Goal: Task Accomplishment & Management: Manage account settings

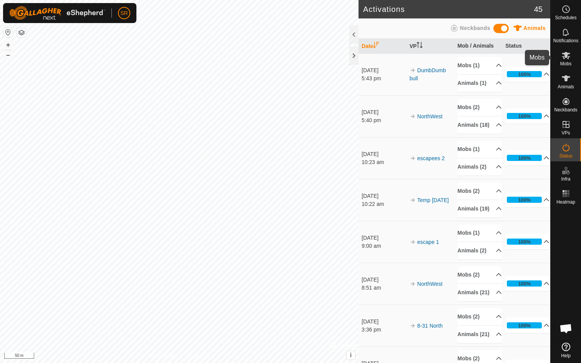
click at [564, 58] on icon at bounding box center [566, 55] width 8 height 7
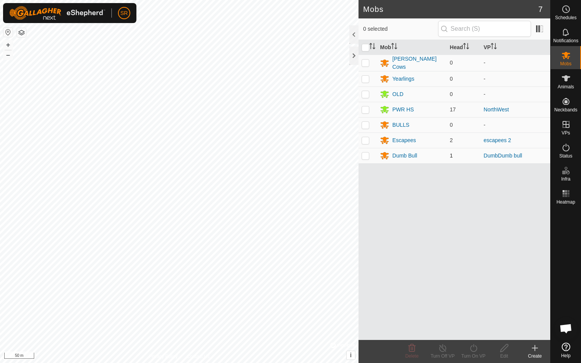
click at [366, 155] on p-checkbox at bounding box center [366, 156] width 8 height 6
checkbox input "true"
click at [367, 137] on p-checkbox at bounding box center [366, 140] width 8 height 6
checkbox input "true"
click at [367, 107] on p-checkbox at bounding box center [366, 109] width 8 height 6
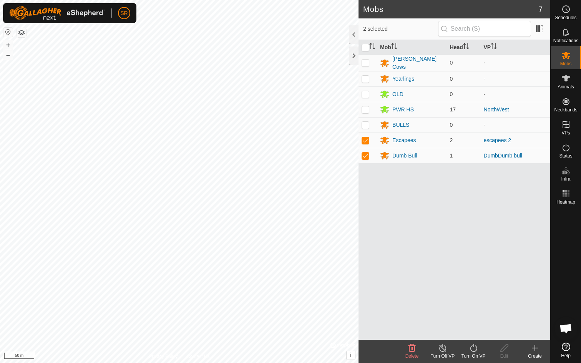
checkbox input "true"
click at [472, 348] on icon at bounding box center [474, 348] width 10 height 9
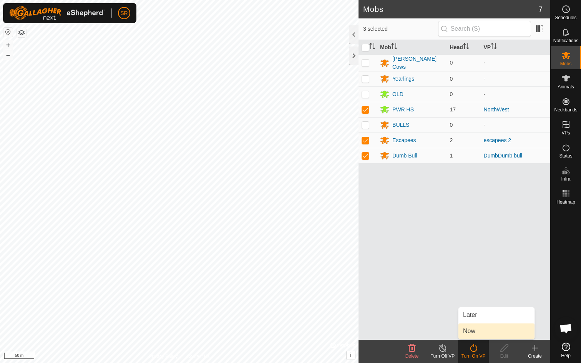
click at [474, 334] on link "Now" at bounding box center [497, 331] width 76 height 15
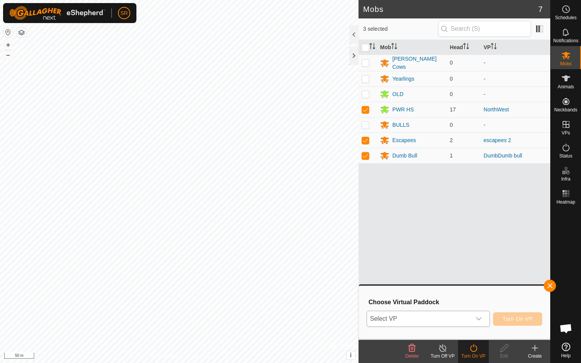
click at [477, 319] on icon "dropdown trigger" at bounding box center [478, 318] width 5 height 3
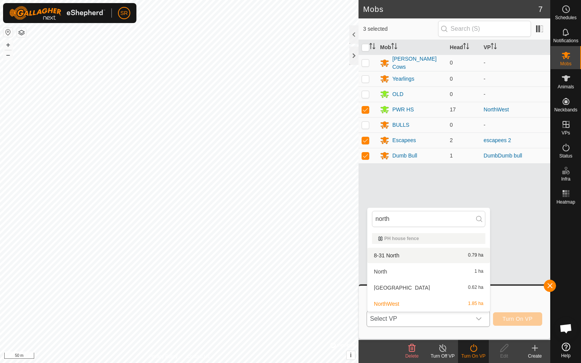
type input "north"
click at [391, 253] on li "8-31 North 0.79 ha" at bounding box center [428, 255] width 123 height 15
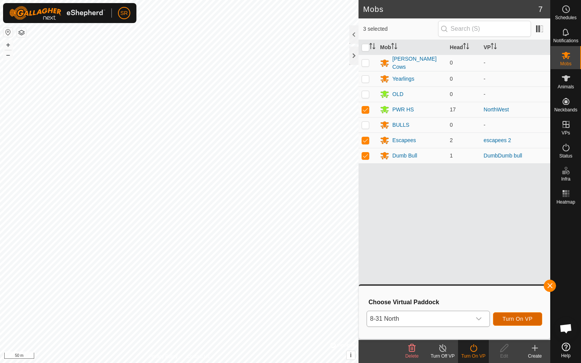
click at [519, 317] on span "Turn On VP" at bounding box center [518, 319] width 30 height 6
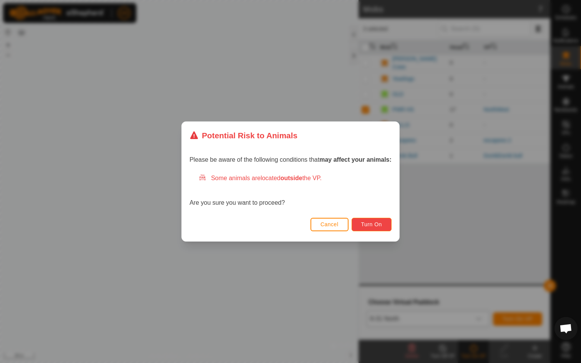
click at [387, 221] on button "Turn On" at bounding box center [372, 224] width 40 height 13
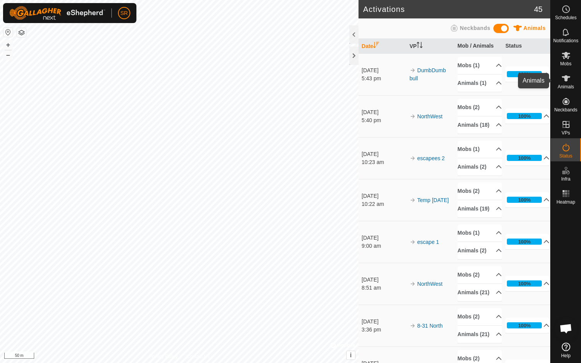
click at [569, 81] on icon at bounding box center [566, 78] width 9 height 9
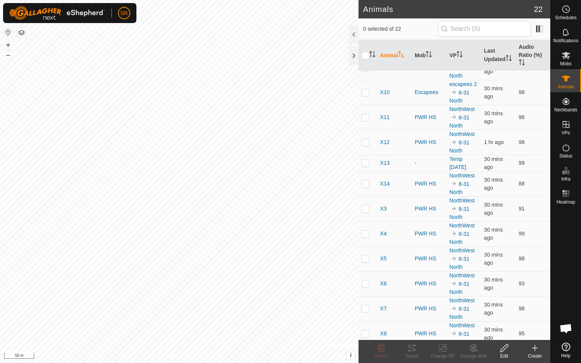
scroll to position [259, 0]
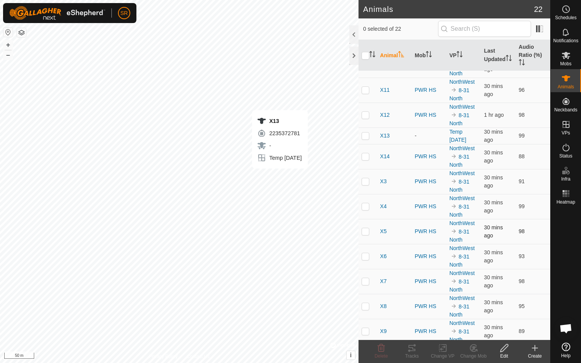
checkbox input "true"
click at [476, 352] on icon at bounding box center [474, 348] width 10 height 9
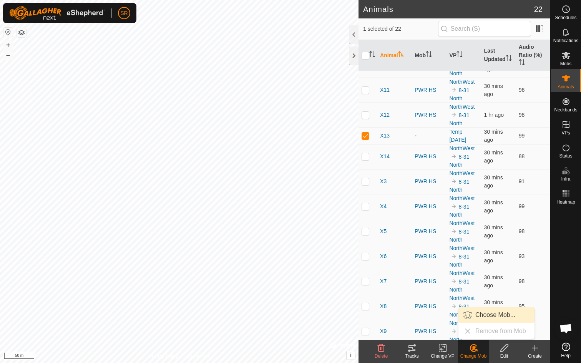
click at [484, 317] on link "Choose Mob..." at bounding box center [497, 315] width 76 height 15
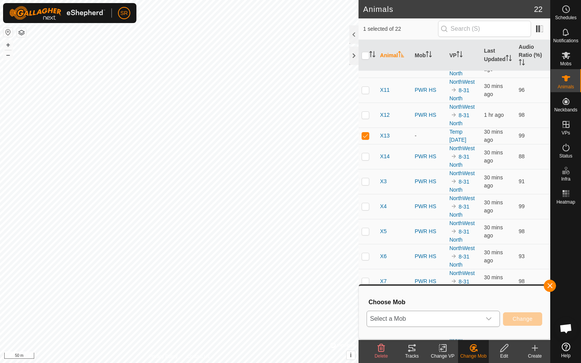
click at [490, 318] on icon "dropdown trigger" at bounding box center [489, 319] width 6 height 6
click at [565, 54] on icon at bounding box center [566, 55] width 8 height 7
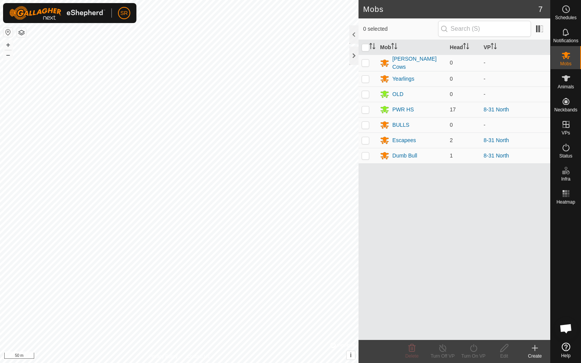
click at [535, 351] on icon at bounding box center [535, 348] width 0 height 5
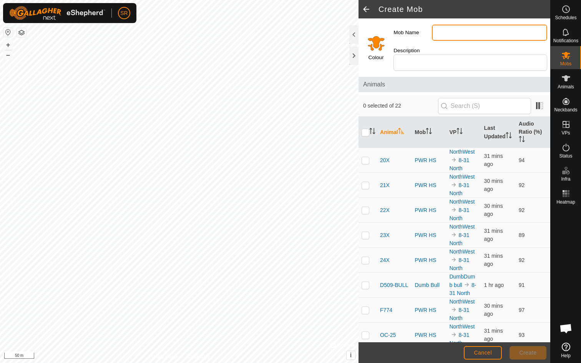
click at [444, 30] on input "Mob Name" at bounding box center [489, 33] width 115 height 16
type input "Fell Off"
click at [525, 354] on span "Create" at bounding box center [528, 353] width 17 height 6
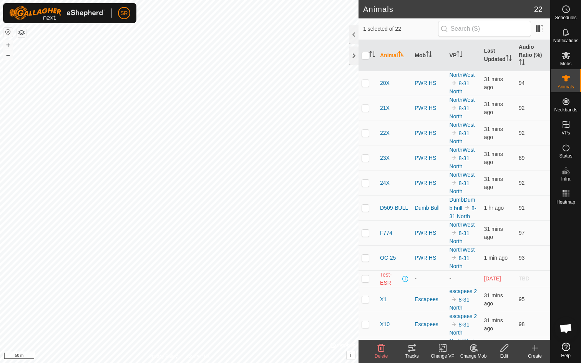
click at [474, 349] on icon at bounding box center [473, 348] width 5 height 4
click at [484, 313] on link "Choose Mob..." at bounding box center [497, 315] width 76 height 15
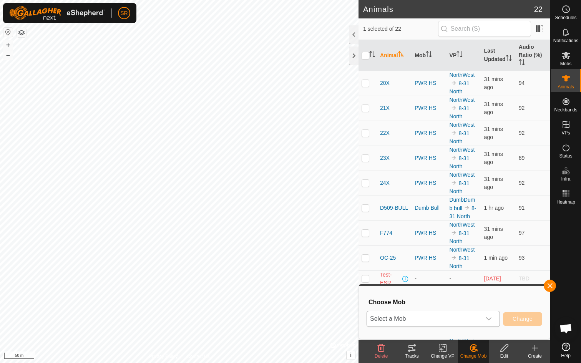
click at [486, 318] on icon "dropdown trigger" at bounding box center [489, 319] width 6 height 6
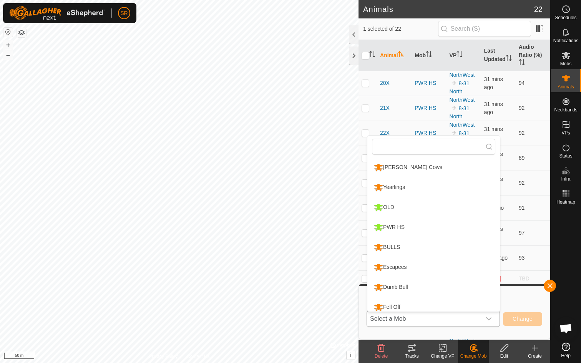
scroll to position [5, 0]
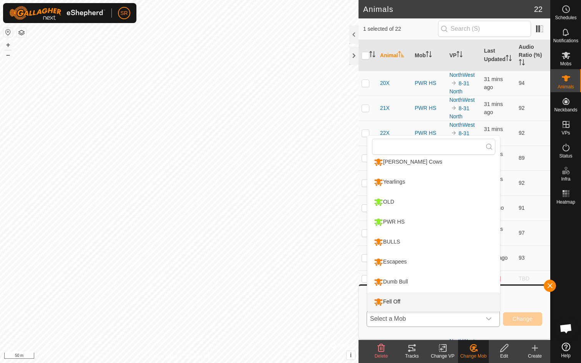
click at [399, 307] on li "Fell Off" at bounding box center [433, 302] width 133 height 19
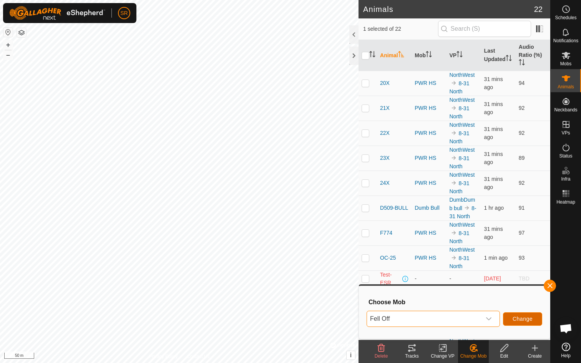
click at [524, 318] on span "Change" at bounding box center [523, 319] width 20 height 6
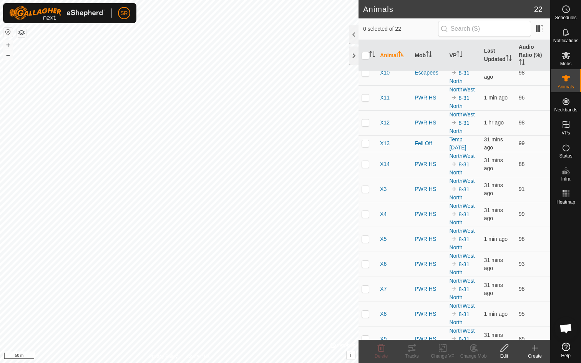
scroll to position [252, 0]
click at [366, 142] on p-checkbox at bounding box center [366, 143] width 8 height 6
checkbox input "true"
click at [445, 351] on icon at bounding box center [444, 348] width 3 height 7
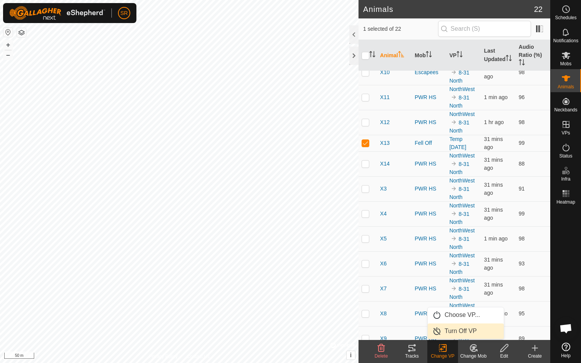
click at [471, 330] on link "Turn Off VP" at bounding box center [466, 331] width 76 height 15
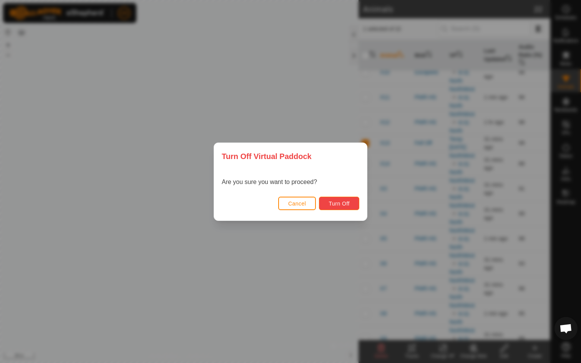
click at [337, 204] on span "Turn Off" at bounding box center [339, 204] width 21 height 6
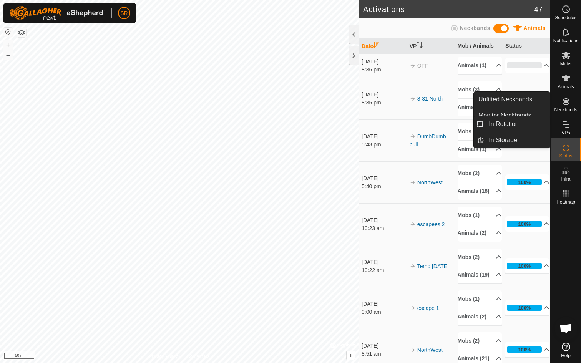
click at [566, 123] on icon at bounding box center [566, 124] width 7 height 7
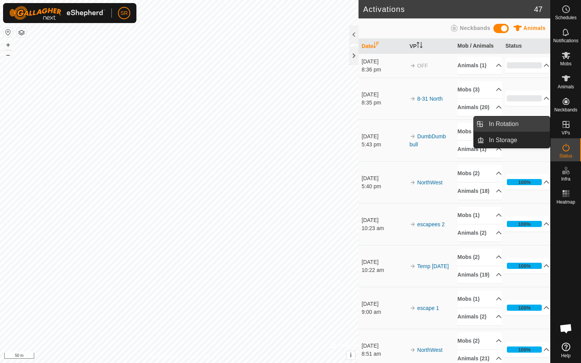
click at [507, 128] on link "In Rotation" at bounding box center [517, 123] width 66 height 15
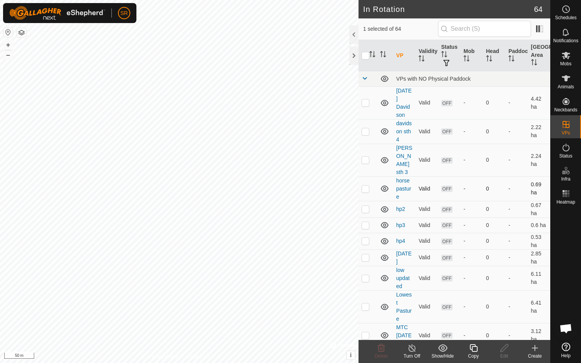
checkbox input "false"
checkbox input "true"
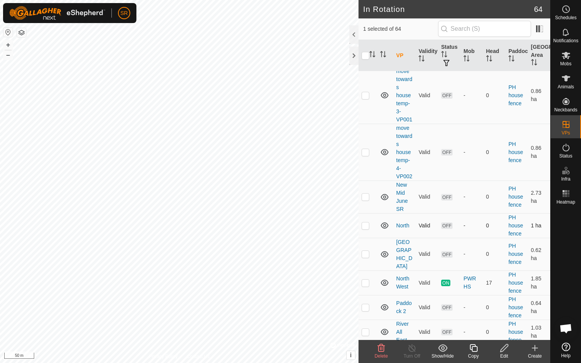
scroll to position [1237, 0]
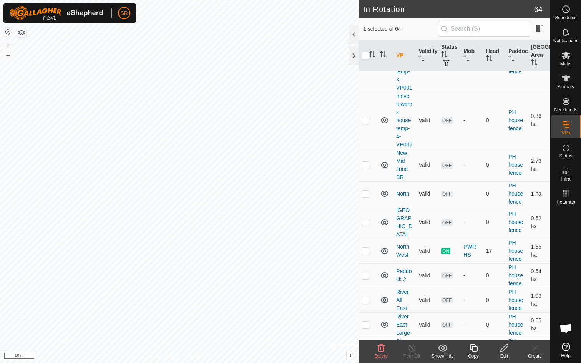
checkbox input "true"
checkbox input "false"
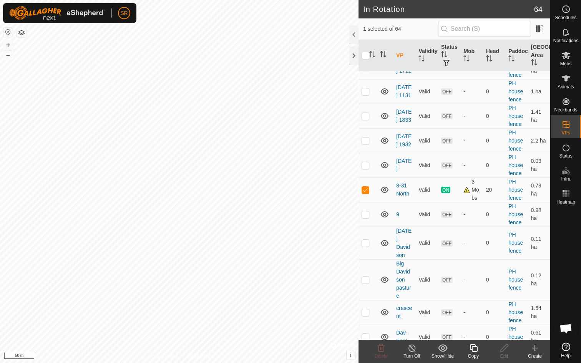
scroll to position [524, 0]
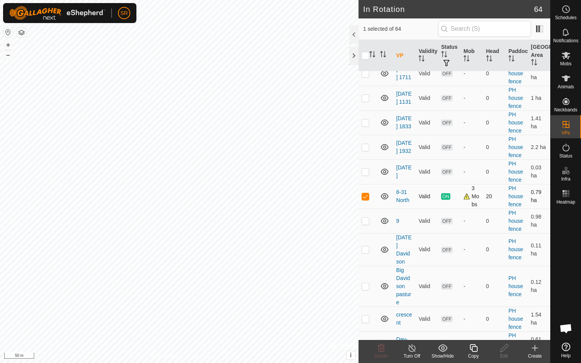
click at [467, 185] on div "3 Mobs" at bounding box center [472, 197] width 16 height 24
click at [569, 80] on icon at bounding box center [566, 78] width 9 height 9
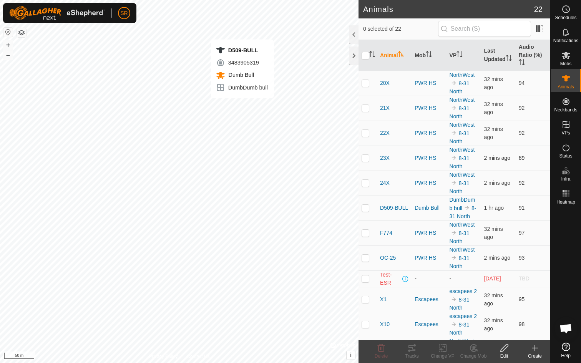
checkbox input "true"
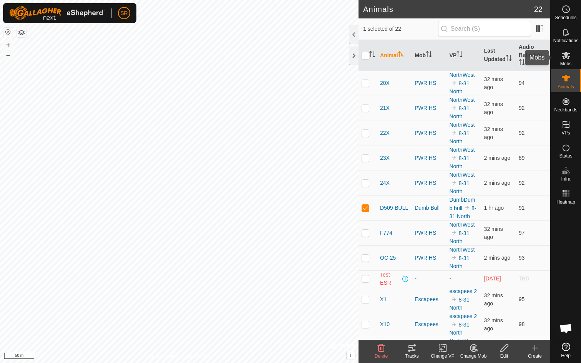
click at [569, 56] on icon at bounding box center [566, 55] width 9 height 9
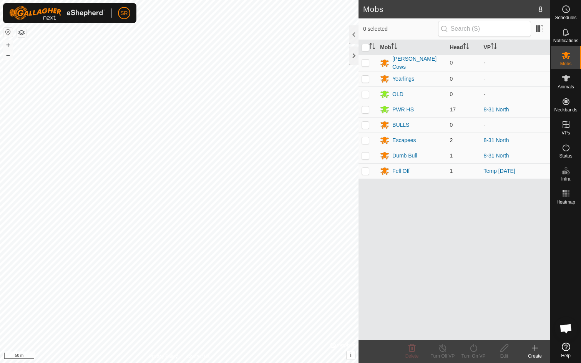
click at [367, 141] on p-checkbox at bounding box center [366, 140] width 8 height 6
checkbox input "true"
click at [366, 108] on p-checkbox at bounding box center [366, 109] width 8 height 6
checkbox input "true"
click at [401, 140] on div "Escapees" at bounding box center [403, 140] width 23 height 8
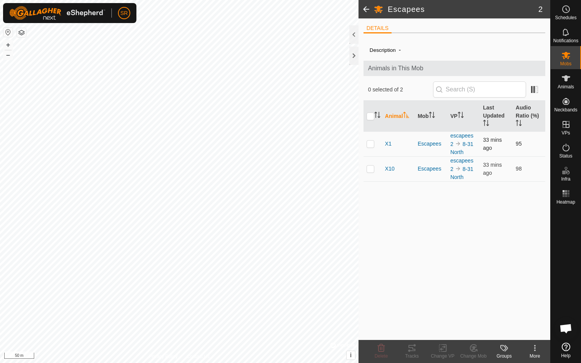
click at [371, 145] on p-checkbox at bounding box center [371, 144] width 8 height 6
checkbox input "true"
click at [372, 168] on p-checkbox at bounding box center [371, 169] width 8 height 6
checkbox input "true"
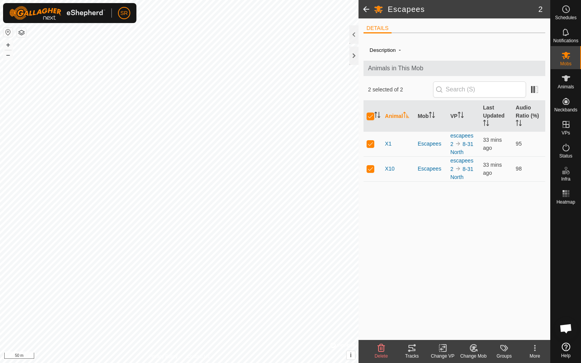
click at [474, 350] on icon at bounding box center [473, 348] width 5 height 4
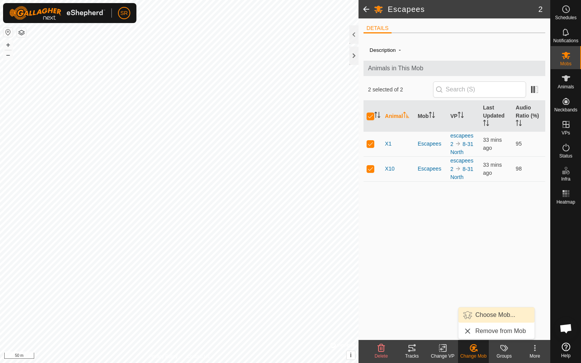
click at [490, 317] on link "Choose Mob..." at bounding box center [497, 315] width 76 height 15
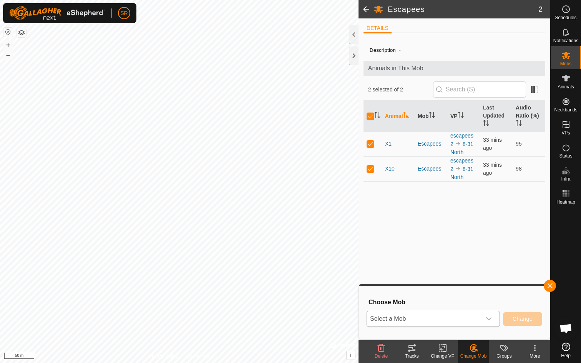
click at [490, 317] on icon "dropdown trigger" at bounding box center [489, 319] width 6 height 6
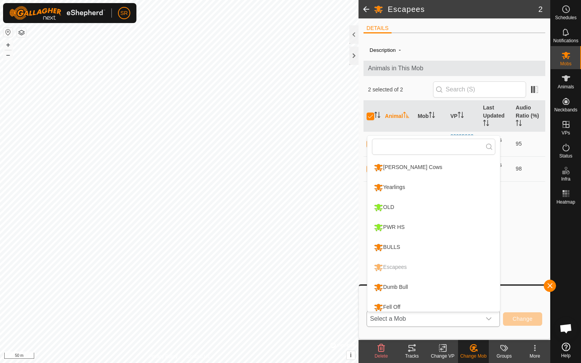
scroll to position [5, 0]
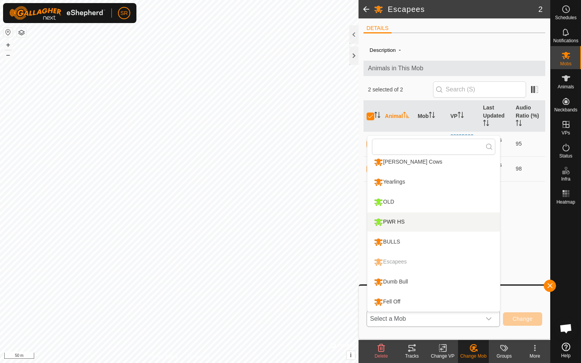
click at [411, 225] on li "PWR HS" at bounding box center [433, 222] width 133 height 19
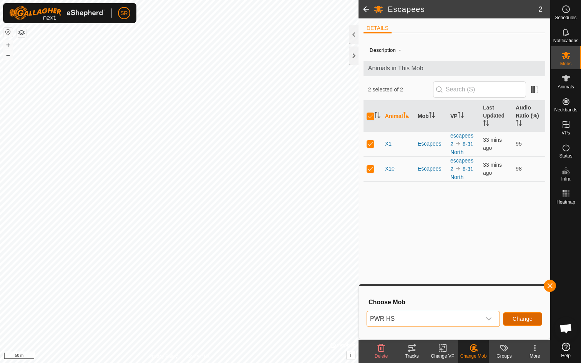
click at [522, 321] on span "Change" at bounding box center [523, 319] width 20 height 6
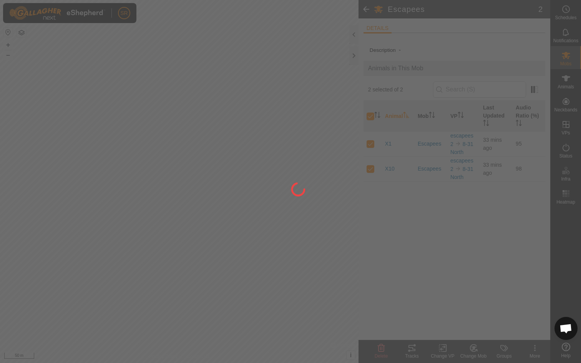
checkbox input "false"
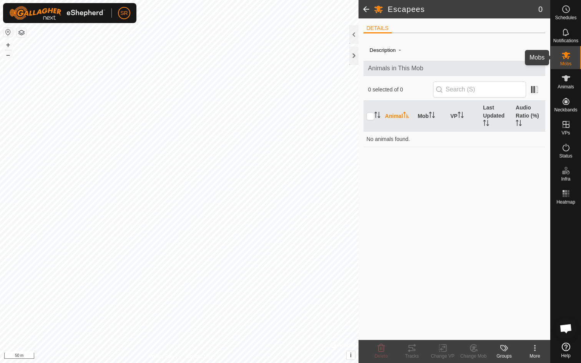
click at [566, 57] on icon at bounding box center [566, 55] width 8 height 7
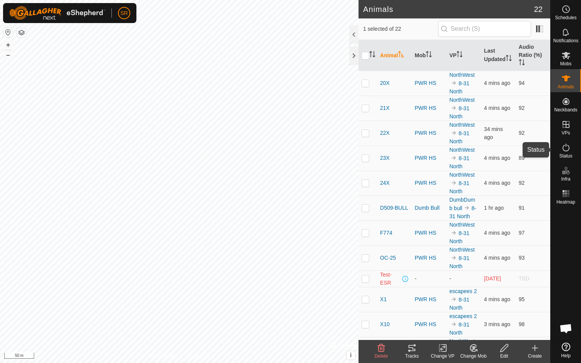
click at [567, 153] on es-activation-svg-icon at bounding box center [566, 147] width 14 height 12
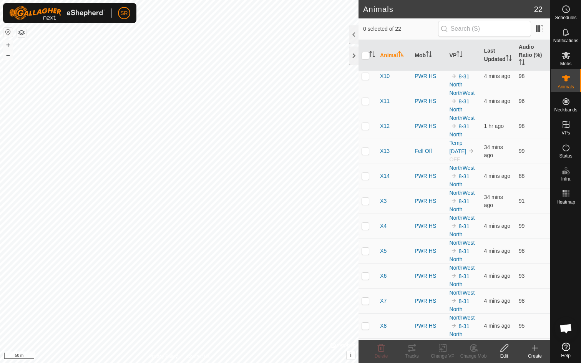
scroll to position [249, 0]
click at [367, 147] on p-checkbox at bounding box center [366, 150] width 8 height 6
checkbox input "true"
click at [384, 146] on span "X13" at bounding box center [385, 150] width 10 height 8
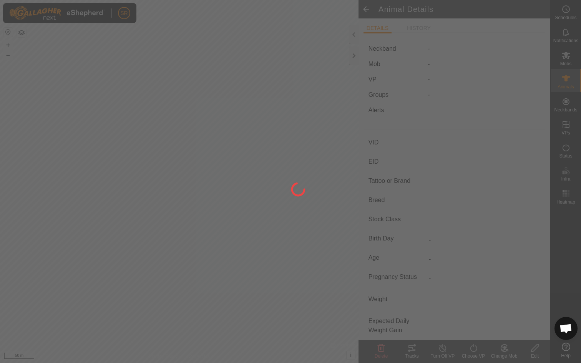
type input "X13"
type input "-"
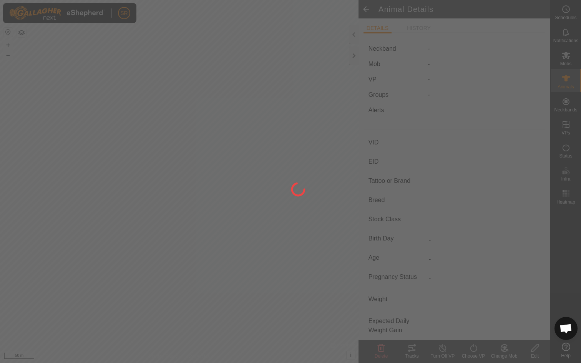
type input "-"
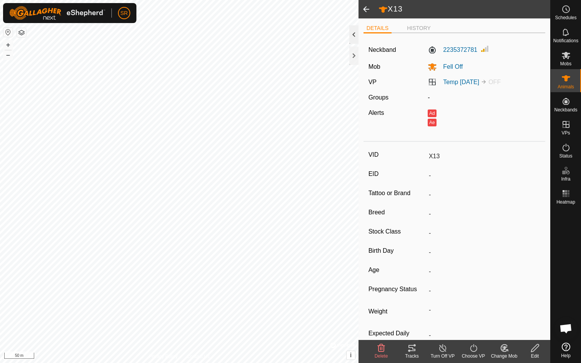
click at [355, 39] on div at bounding box center [353, 34] width 9 height 18
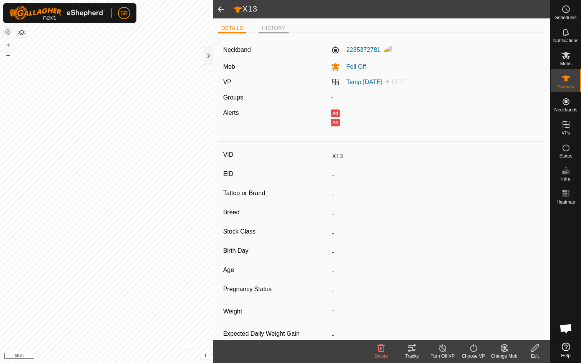
click at [272, 25] on li "HISTORY" at bounding box center [274, 28] width 30 height 9
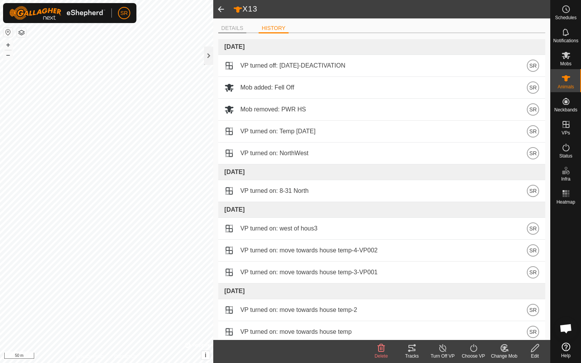
click at [239, 28] on li "DETAILS" at bounding box center [232, 28] width 28 height 9
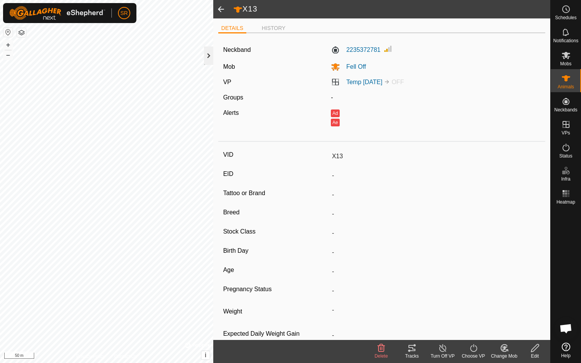
click at [210, 60] on div at bounding box center [208, 56] width 9 height 18
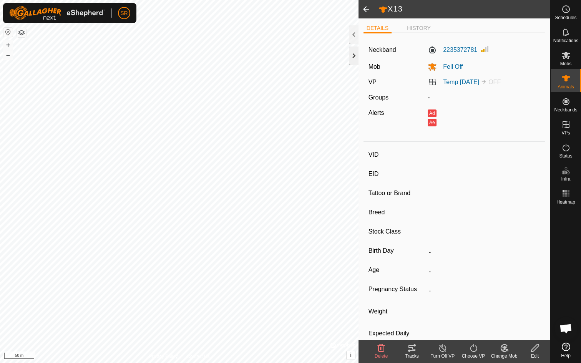
type input "D509-BULL"
type input "-"
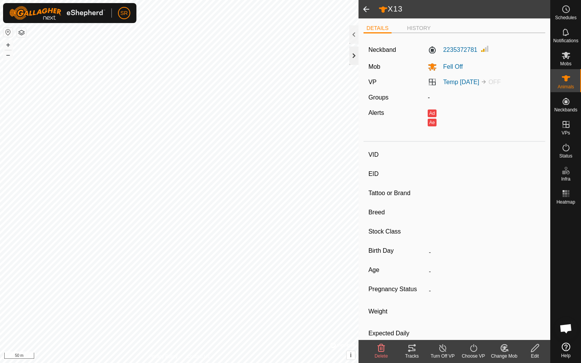
type input "-"
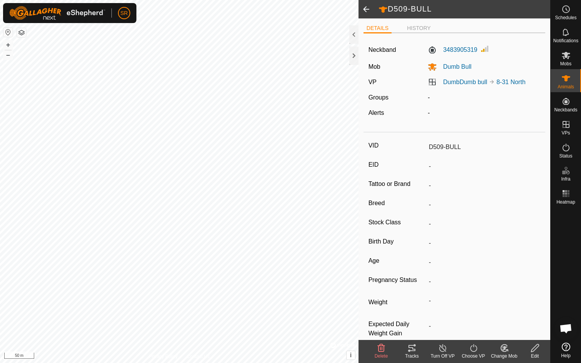
click at [413, 353] on div "Tracks" at bounding box center [412, 356] width 31 height 7
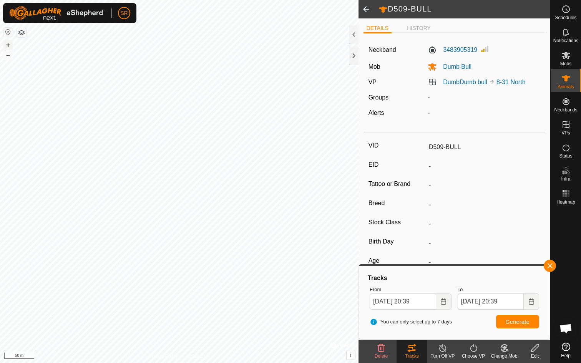
click at [8, 44] on button "+" at bounding box center [7, 44] width 9 height 9
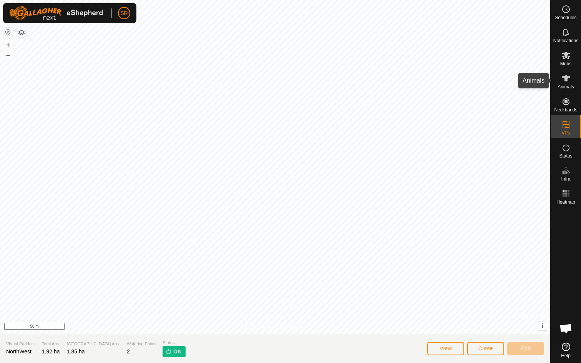
click at [568, 82] on icon at bounding box center [566, 78] width 9 height 9
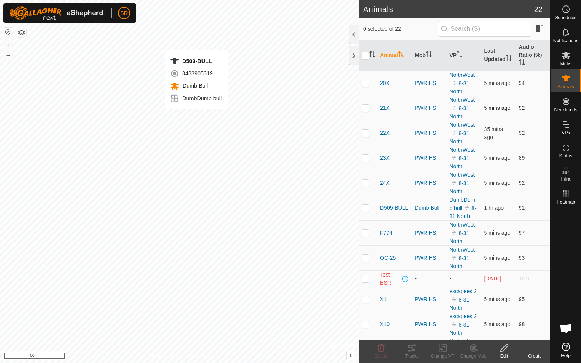
checkbox input "true"
click at [413, 353] on div "Tracks" at bounding box center [412, 356] width 31 height 7
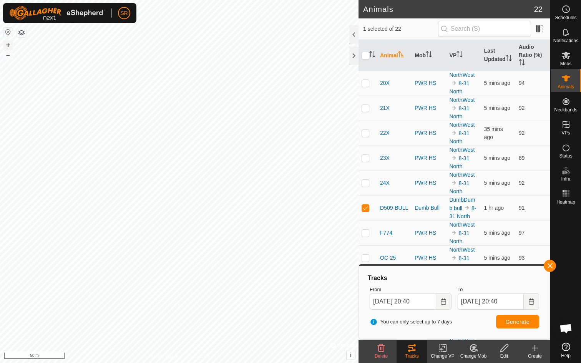
click at [10, 45] on button "+" at bounding box center [7, 44] width 9 height 9
click at [7, 55] on button "–" at bounding box center [7, 54] width 9 height 9
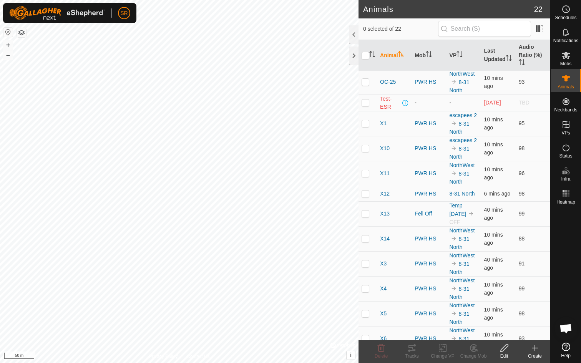
scroll to position [241, 0]
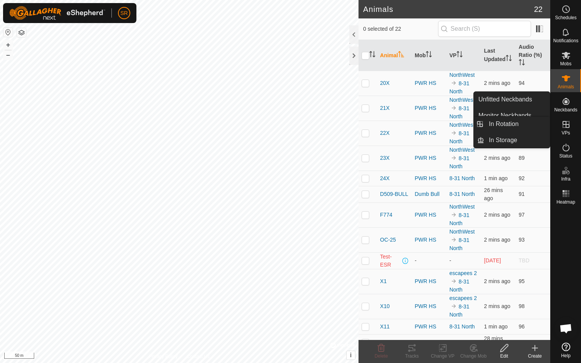
click at [568, 126] on icon at bounding box center [566, 124] width 9 height 9
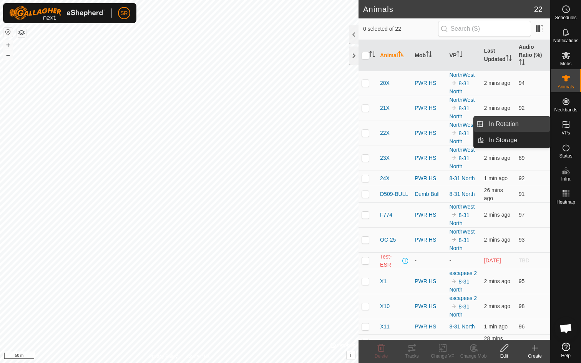
click at [519, 125] on link "In Rotation" at bounding box center [517, 123] width 66 height 15
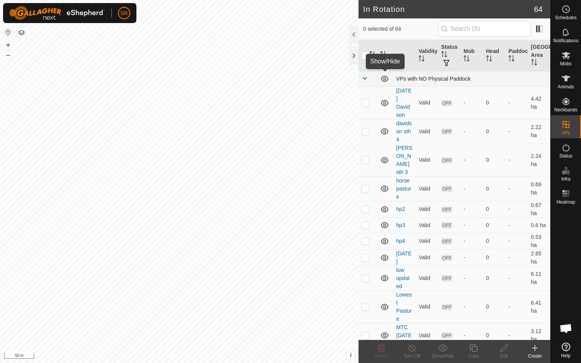
click at [386, 79] on icon at bounding box center [384, 78] width 9 height 9
click at [385, 77] on icon at bounding box center [384, 78] width 9 height 9
click at [385, 77] on icon at bounding box center [385, 79] width 8 height 6
click at [385, 77] on icon at bounding box center [384, 78] width 9 height 9
click at [385, 77] on icon at bounding box center [385, 79] width 8 height 6
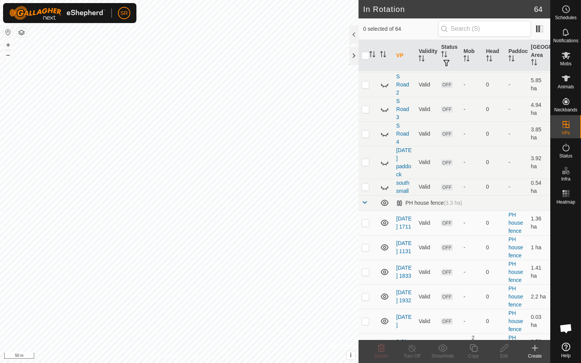
scroll to position [375, 0]
click at [386, 198] on icon at bounding box center [384, 202] width 9 height 9
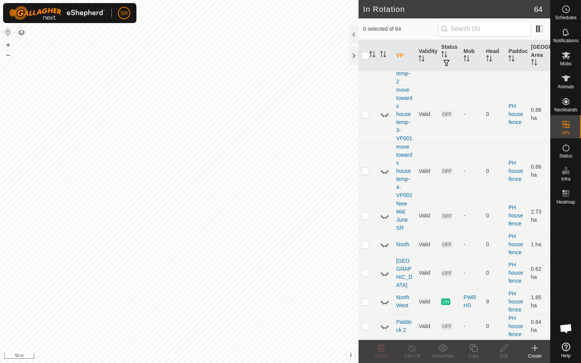
scroll to position [1190, 0]
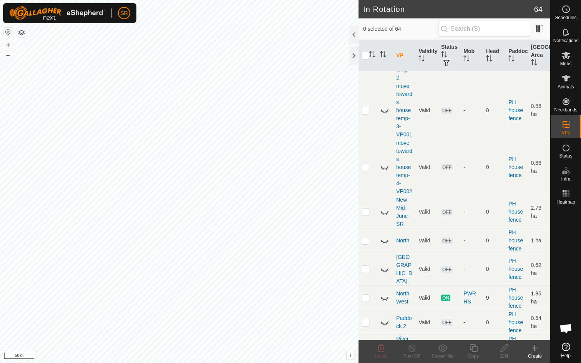
click at [368, 295] on p-checkbox at bounding box center [366, 298] width 8 height 6
checkbox input "false"
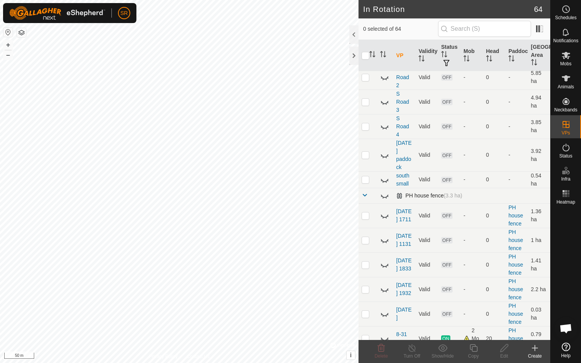
scroll to position [384, 0]
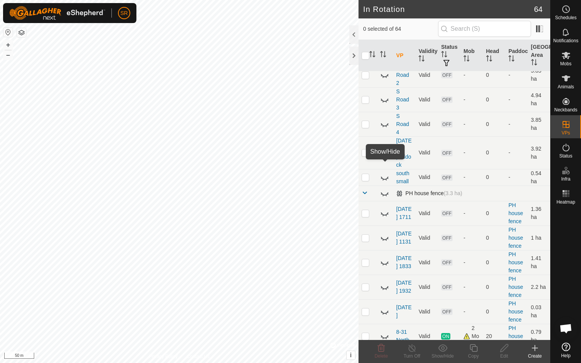
click at [386, 189] on icon at bounding box center [384, 193] width 9 height 9
click at [387, 209] on icon at bounding box center [384, 213] width 9 height 9
checkbox input "true"
click at [386, 189] on span at bounding box center [384, 193] width 8 height 8
click at [386, 332] on icon at bounding box center [384, 336] width 9 height 9
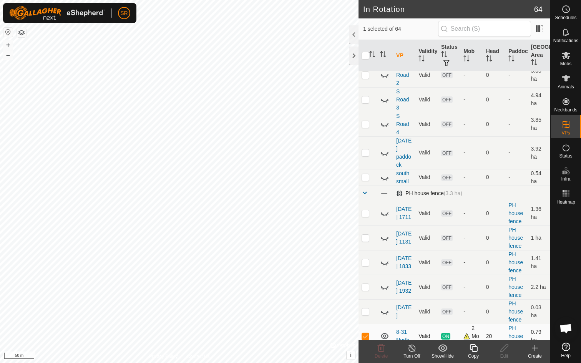
click at [474, 351] on icon at bounding box center [474, 348] width 8 height 8
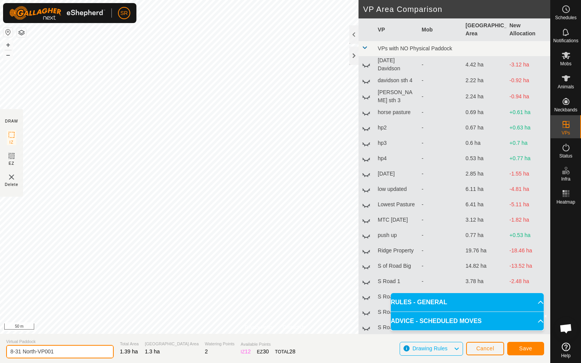
click at [53, 352] on input "8-31 North-VP001" at bounding box center [60, 351] width 108 height 13
drag, startPoint x: 54, startPoint y: 352, endPoint x: 0, endPoint y: 353, distance: 53.8
click at [0, 353] on section "Virtual Paddock 8-31 North-VP001 Total Area 1.39 ha Grazing Area 1.3 ha Waterin…" at bounding box center [275, 348] width 550 height 29
type input "9-4 North West w Water"
click at [535, 347] on button "Save" at bounding box center [525, 348] width 37 height 13
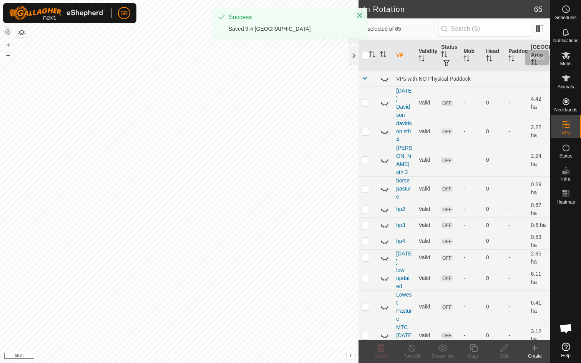
click at [568, 58] on icon at bounding box center [566, 55] width 8 height 7
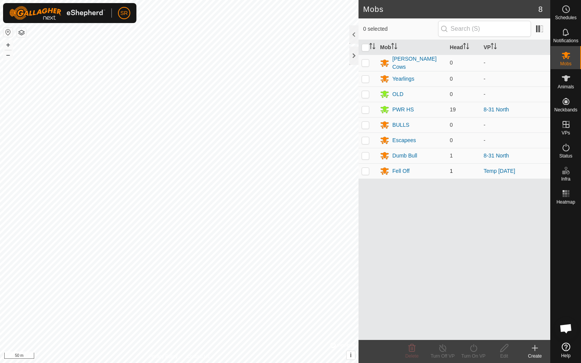
click at [369, 169] on p-checkbox at bounding box center [366, 171] width 8 height 6
click at [367, 174] on td at bounding box center [368, 170] width 18 height 15
checkbox input "false"
click at [366, 155] on p-checkbox at bounding box center [366, 156] width 8 height 6
checkbox input "true"
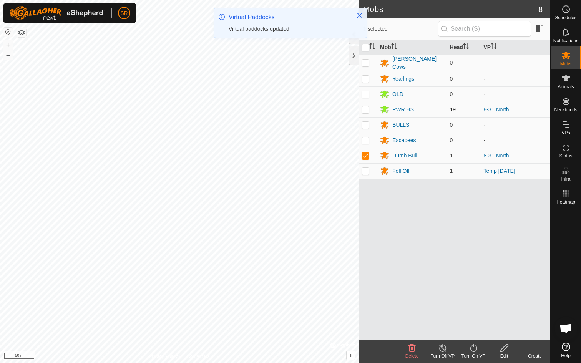
click at [367, 107] on p-checkbox at bounding box center [366, 109] width 8 height 6
checkbox input "true"
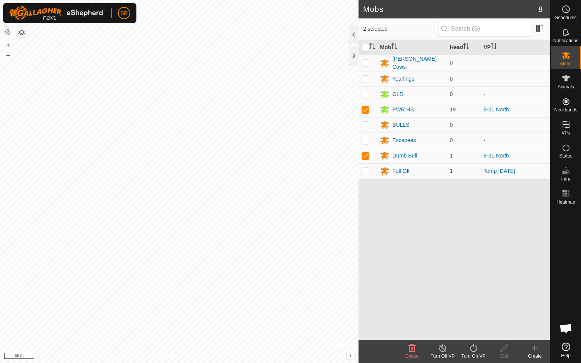
click at [475, 351] on icon at bounding box center [473, 348] width 7 height 8
click at [477, 332] on link "Now" at bounding box center [497, 331] width 76 height 15
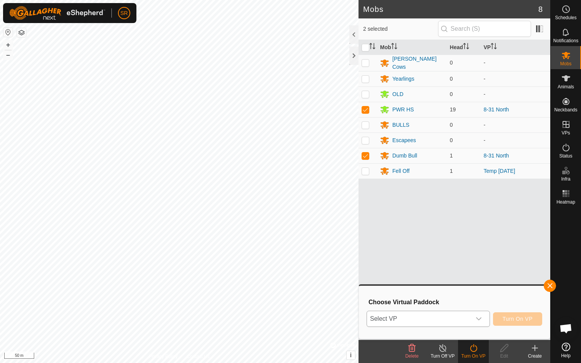
click at [476, 321] on icon "dropdown trigger" at bounding box center [479, 319] width 6 height 6
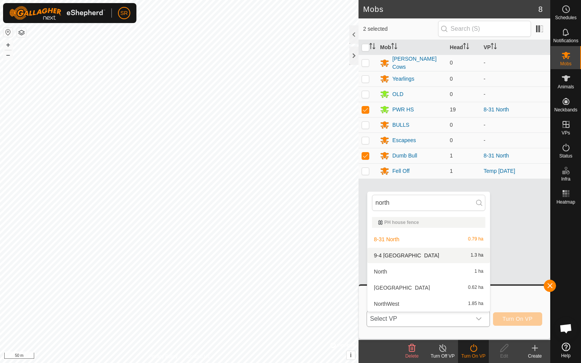
type input "north"
click at [418, 256] on li "9-4 North West w Water 1.3 ha" at bounding box center [428, 255] width 123 height 15
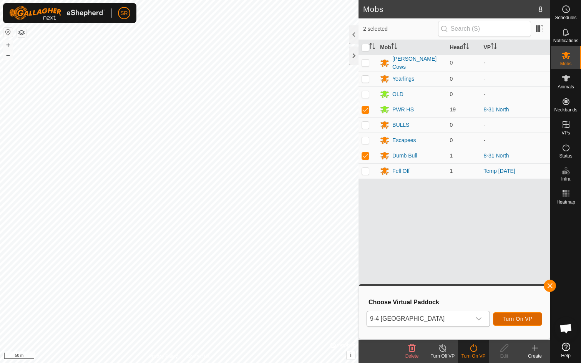
click at [520, 322] on button "Turn On VP" at bounding box center [517, 319] width 49 height 13
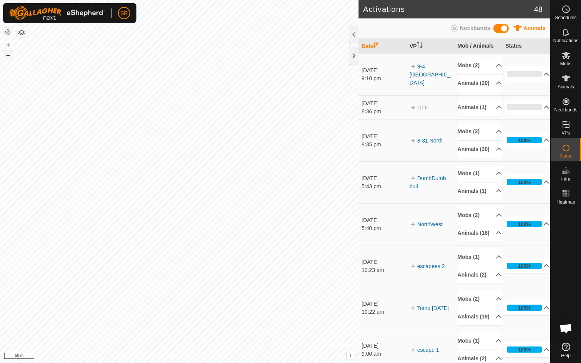
click at [11, 56] on button "–" at bounding box center [7, 54] width 9 height 9
